Goal: Find specific page/section: Find specific page/section

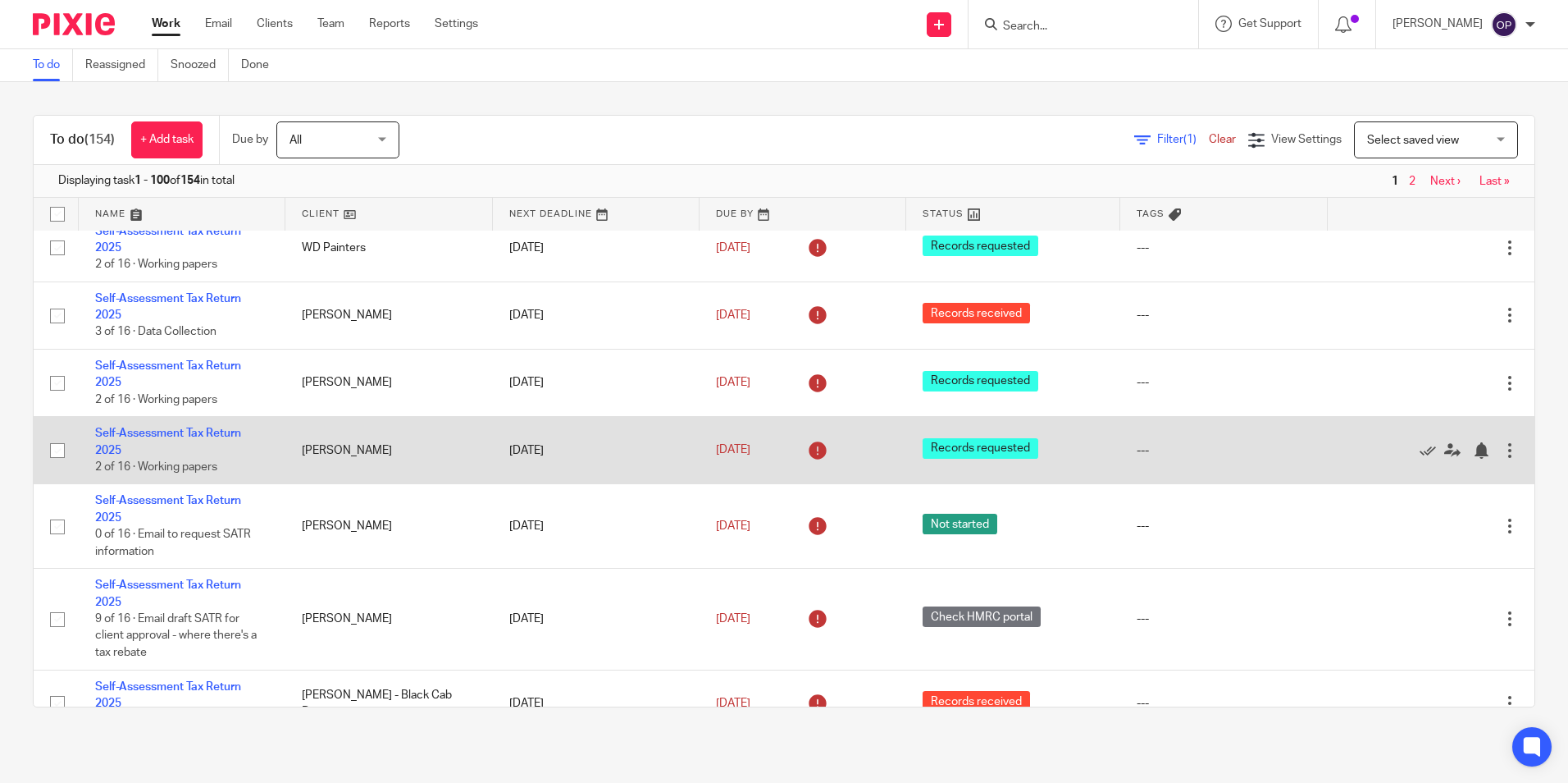
scroll to position [3937, 0]
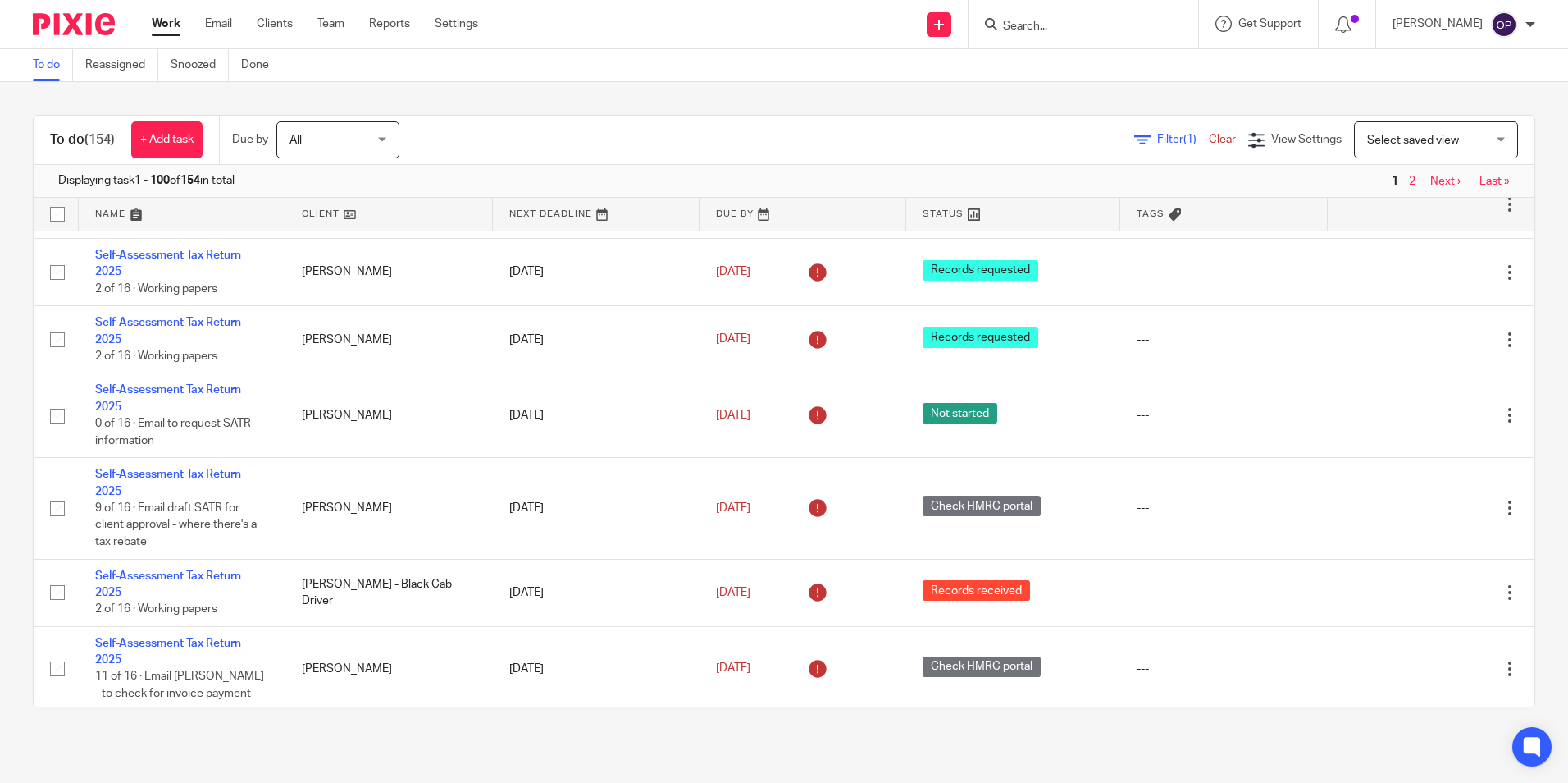
click at [1056, 17] on form at bounding box center [1089, 24] width 175 height 21
click at [1060, 26] on input "Search" at bounding box center [1075, 27] width 147 height 15
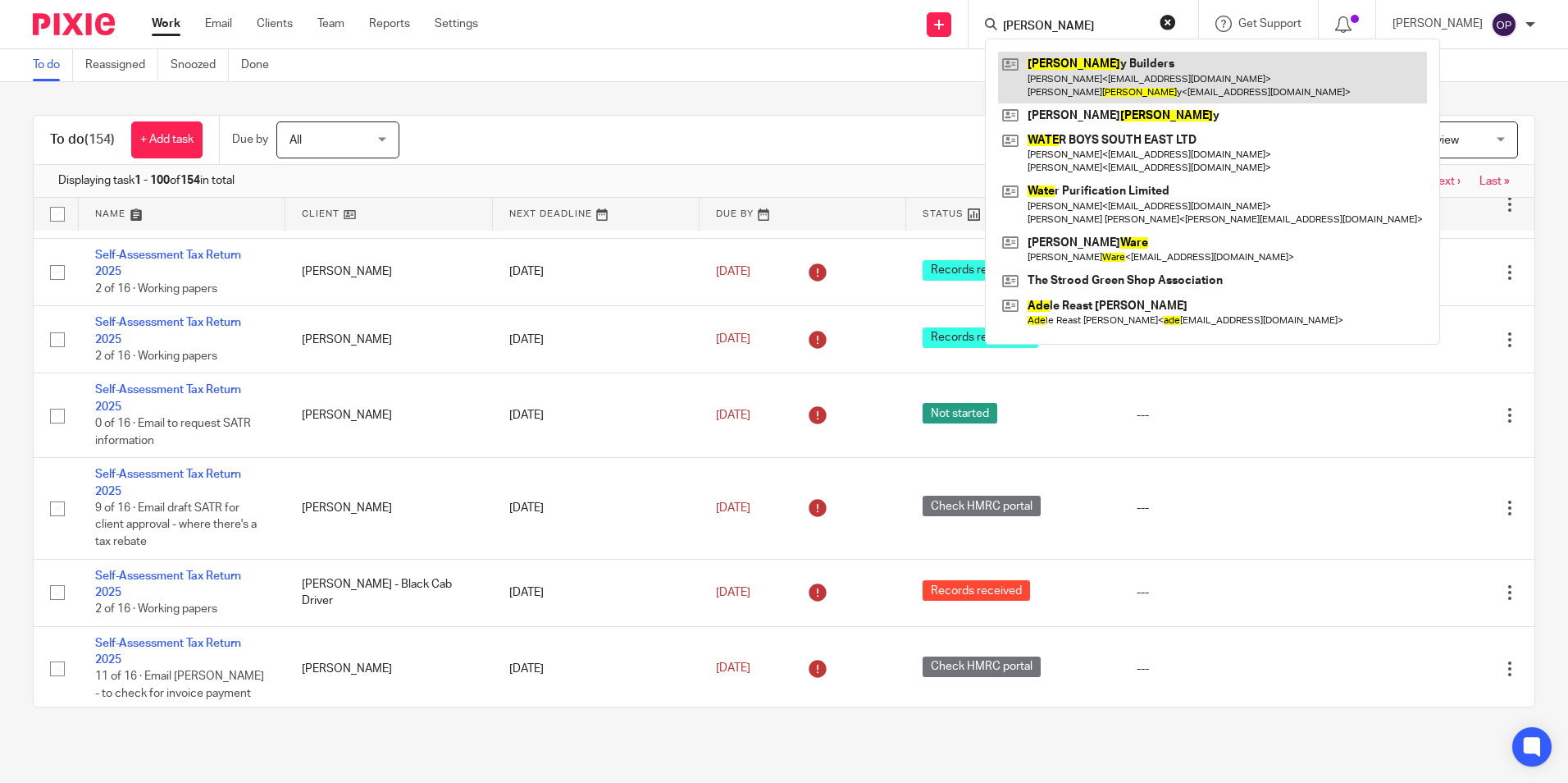
type input "wade"
click at [1070, 73] on link at bounding box center [1212, 76] width 429 height 51
